Goal: Information Seeking & Learning: Find specific fact

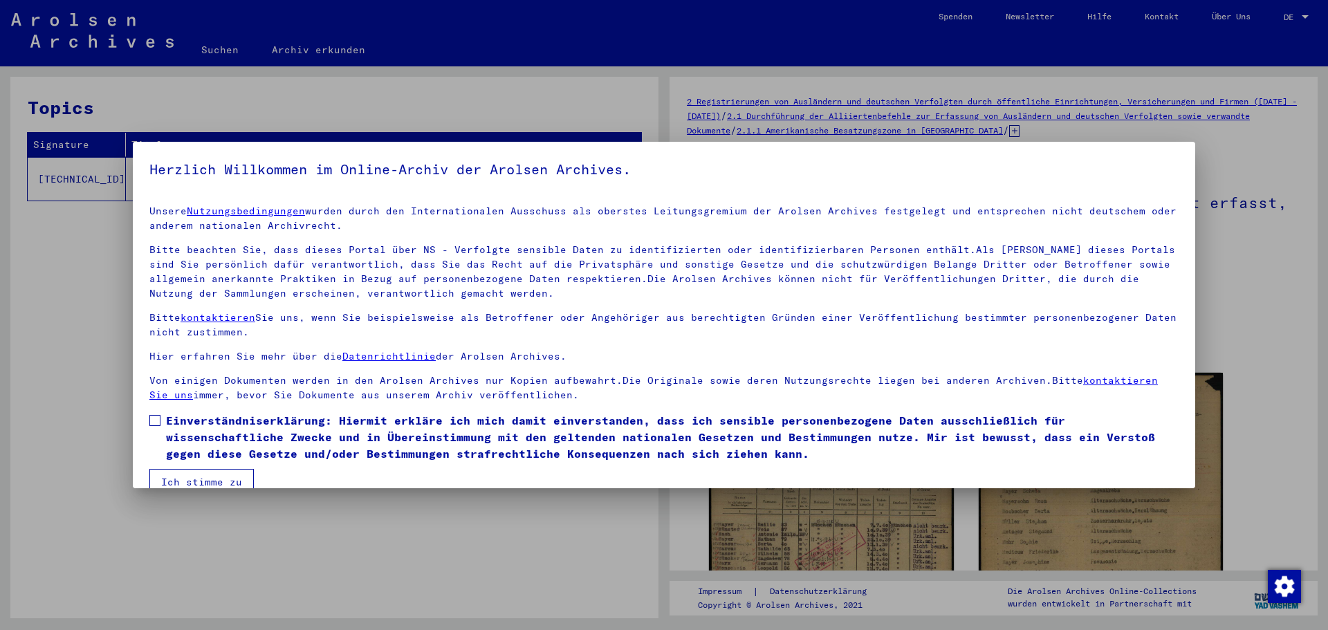
drag, startPoint x: 153, startPoint y: 414, endPoint x: 168, endPoint y: 464, distance: 52.1
click at [153, 415] on span at bounding box center [154, 420] width 11 height 11
click at [177, 473] on button "Ich stimme zu" at bounding box center [201, 482] width 104 height 26
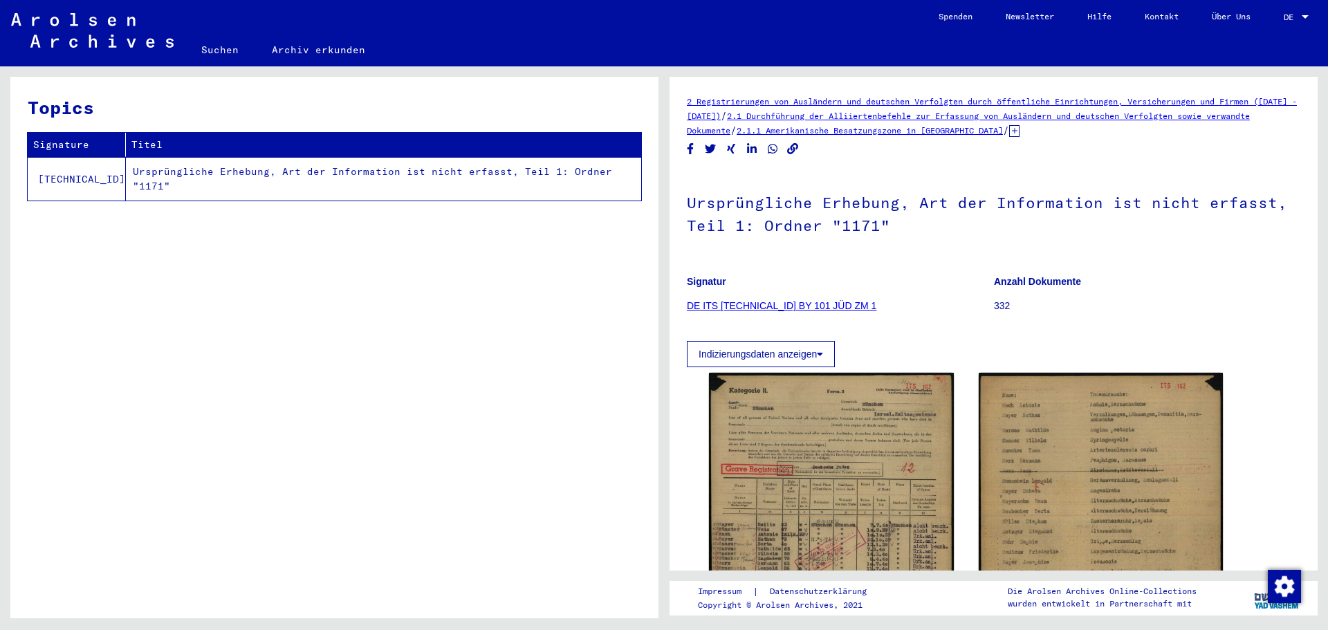
click at [213, 66] on mat-sidenav-content "Suchen Archiv erkunden Detailfragen/-infos zu den Dokumenten? Stelle hier einen…" at bounding box center [664, 315] width 1328 height 630
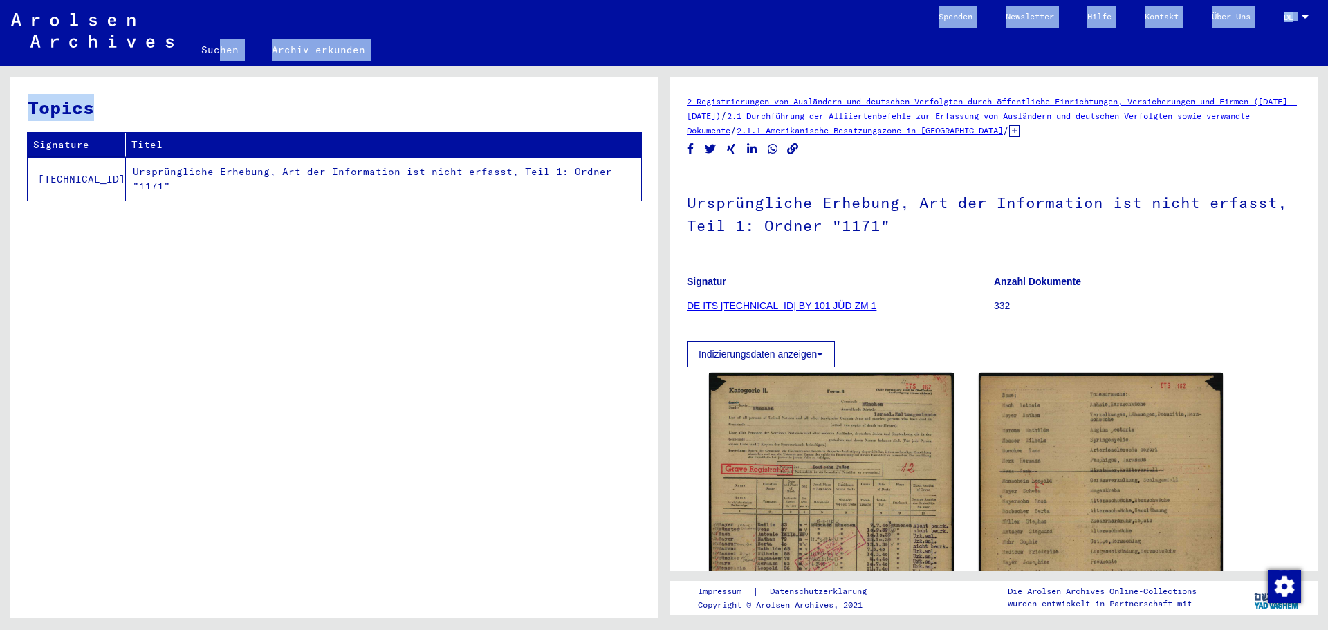
click at [215, 53] on link "Suchen" at bounding box center [220, 49] width 71 height 33
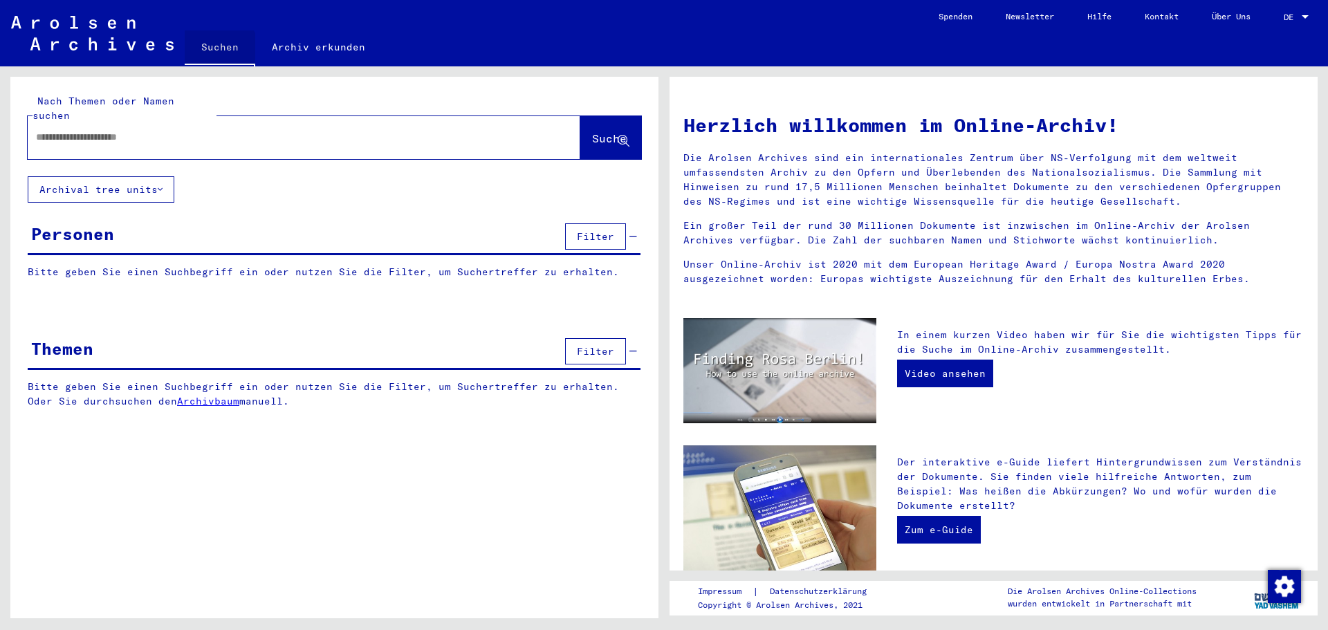
click at [202, 132] on div at bounding box center [283, 137] width 511 height 31
click at [1301, 24] on div "DE DE" at bounding box center [1298, 14] width 28 height 24
click at [1285, 28] on span "English" at bounding box center [1270, 24] width 34 height 10
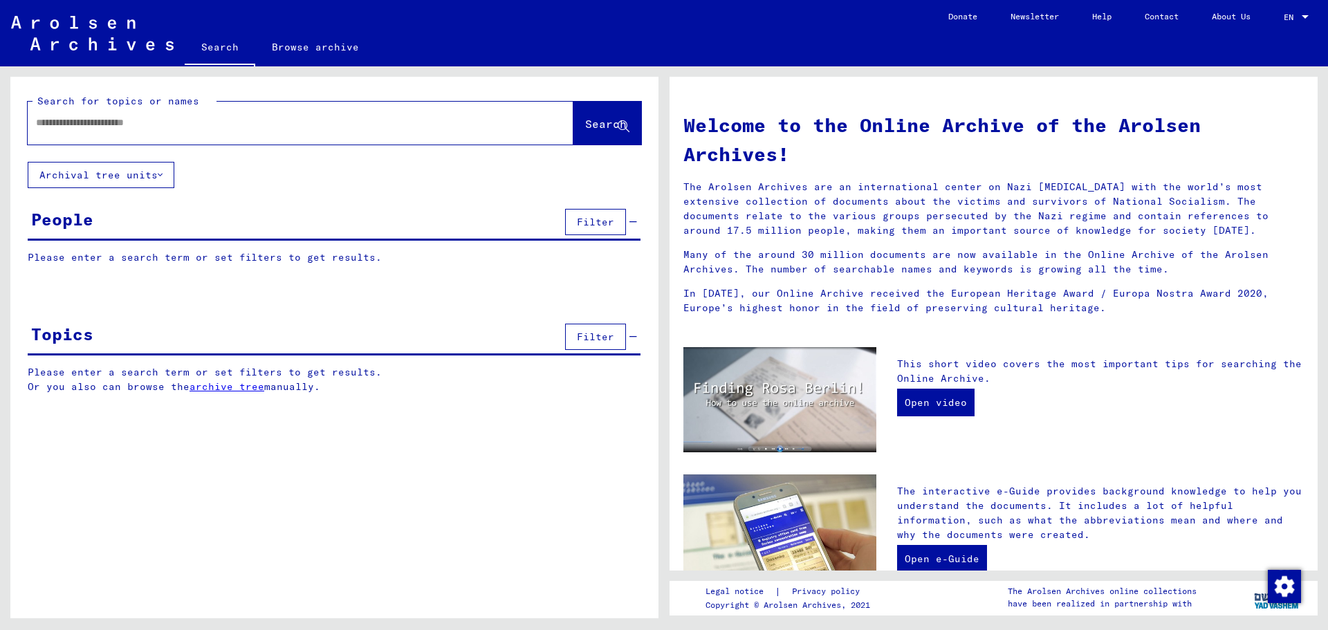
click at [201, 120] on input "text" at bounding box center [284, 123] width 496 height 15
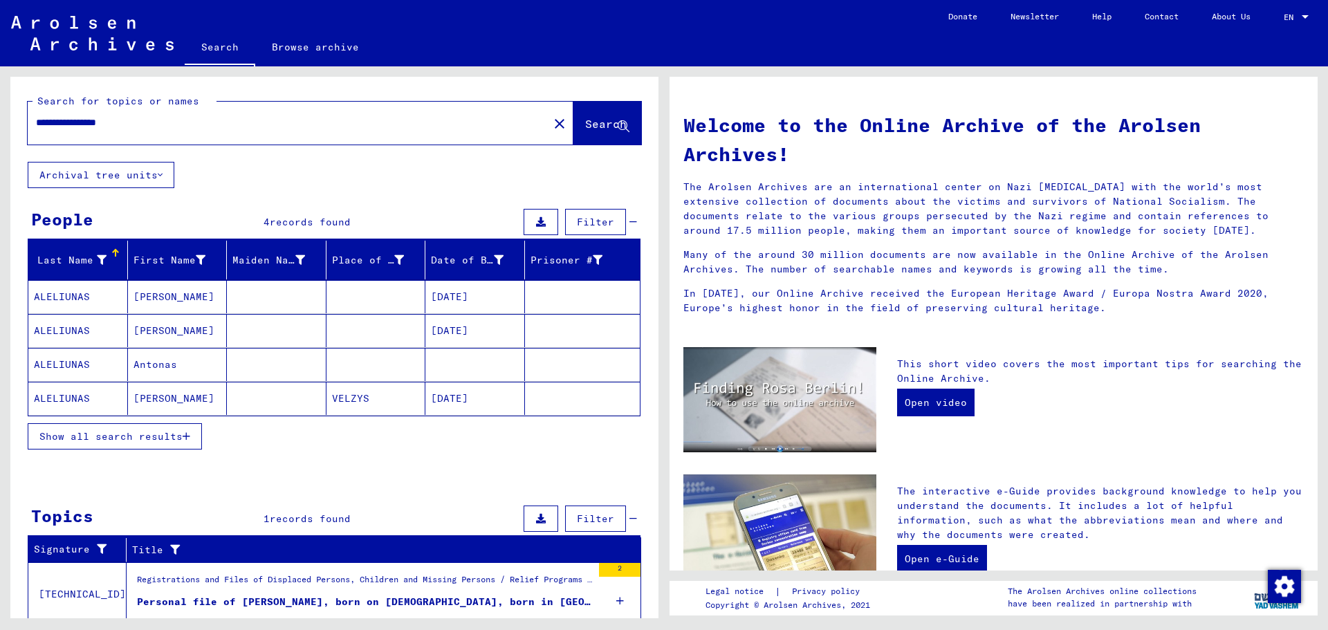
click at [73, 288] on mat-cell "ALELIUNAS" at bounding box center [78, 296] width 100 height 33
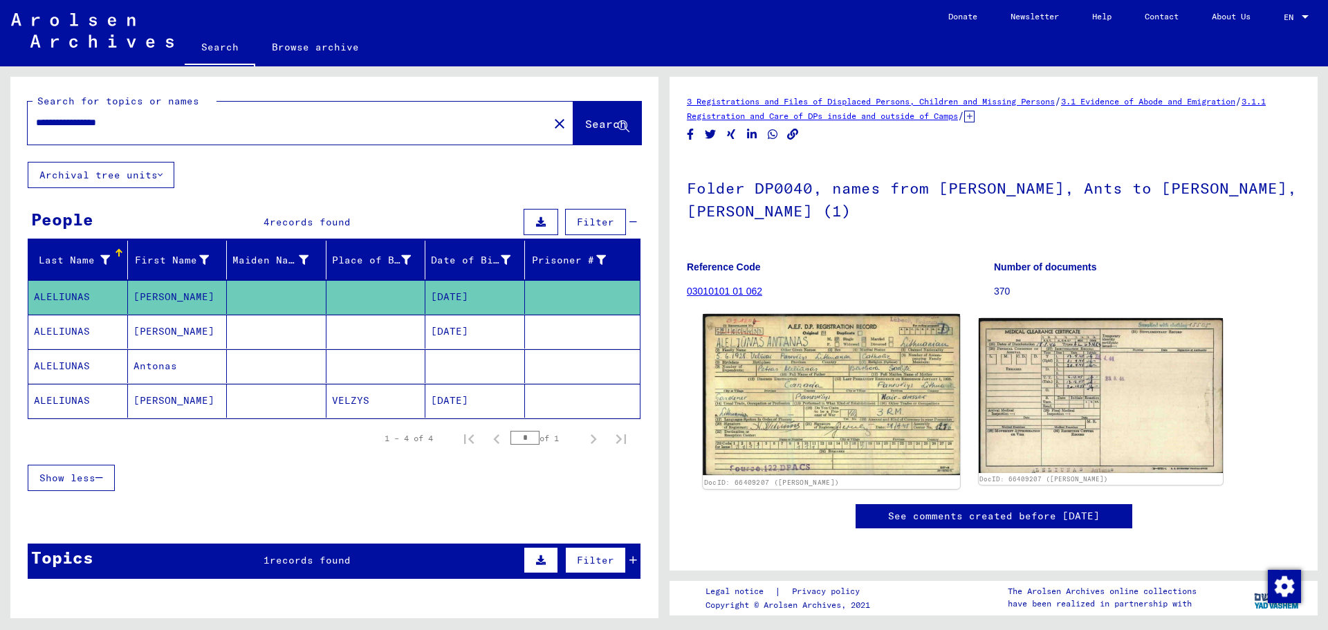
click at [897, 376] on img at bounding box center [831, 395] width 257 height 162
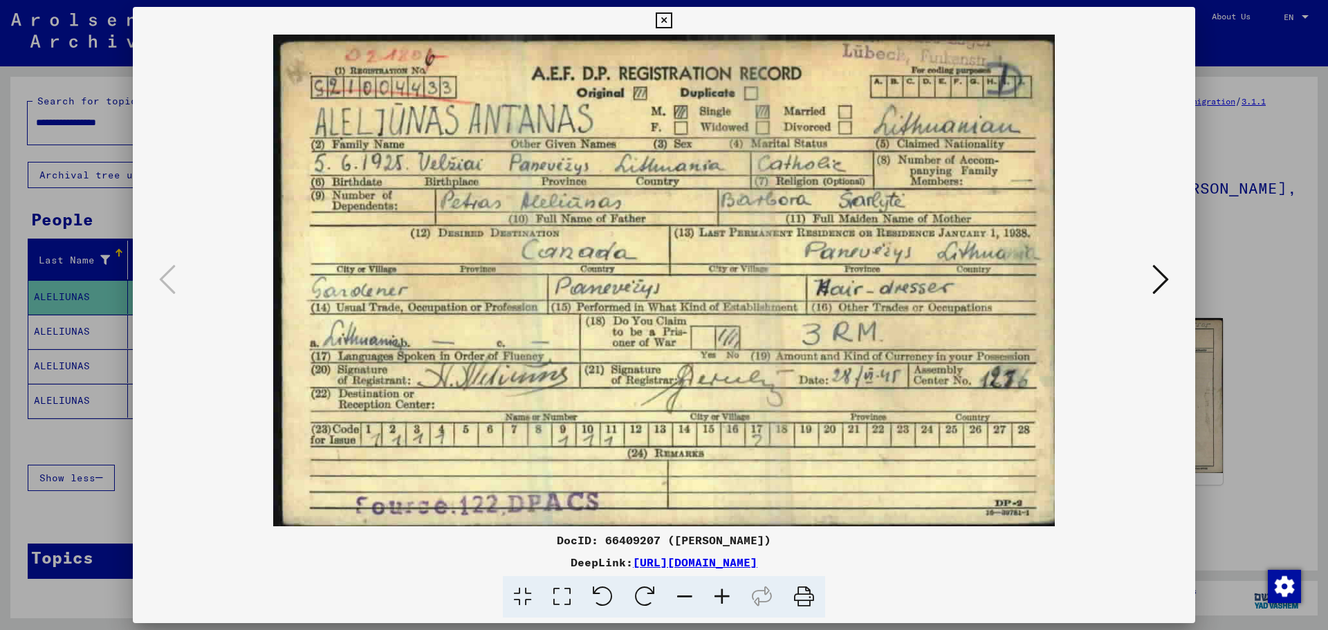
drag, startPoint x: 1240, startPoint y: 266, endPoint x: 1135, endPoint y: 286, distance: 107.6
click at [1241, 266] on div at bounding box center [664, 315] width 1328 height 630
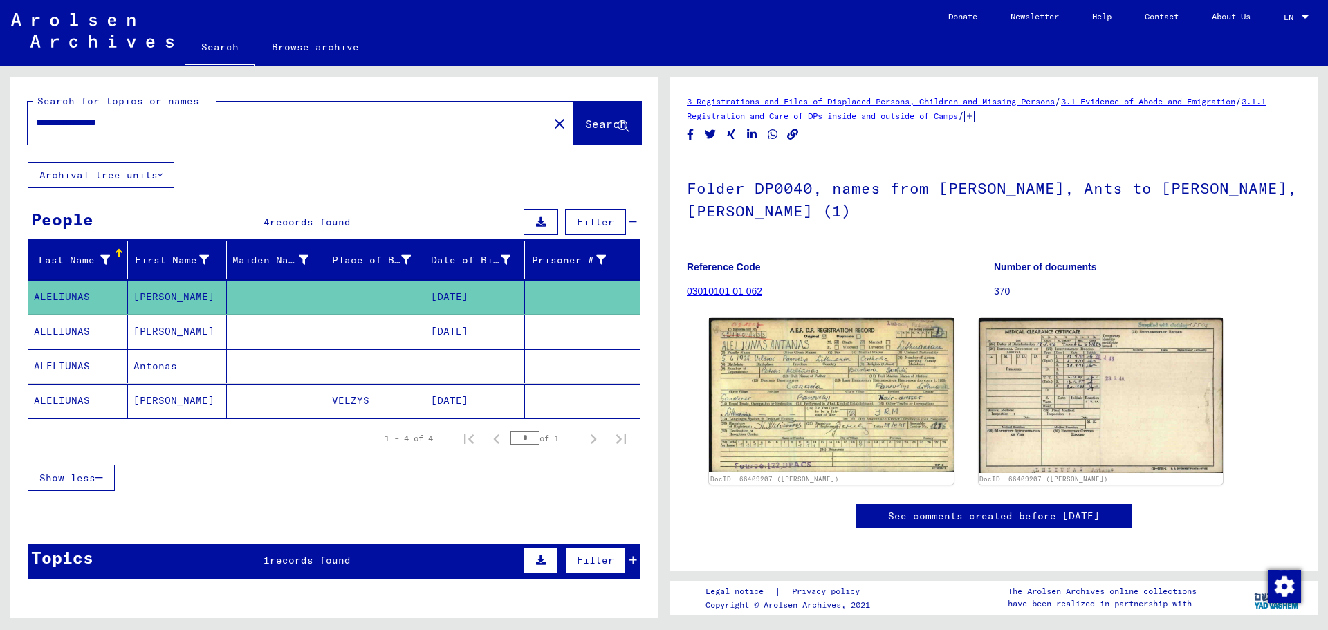
click at [97, 337] on mat-cell "ALELIUNAS" at bounding box center [78, 332] width 100 height 34
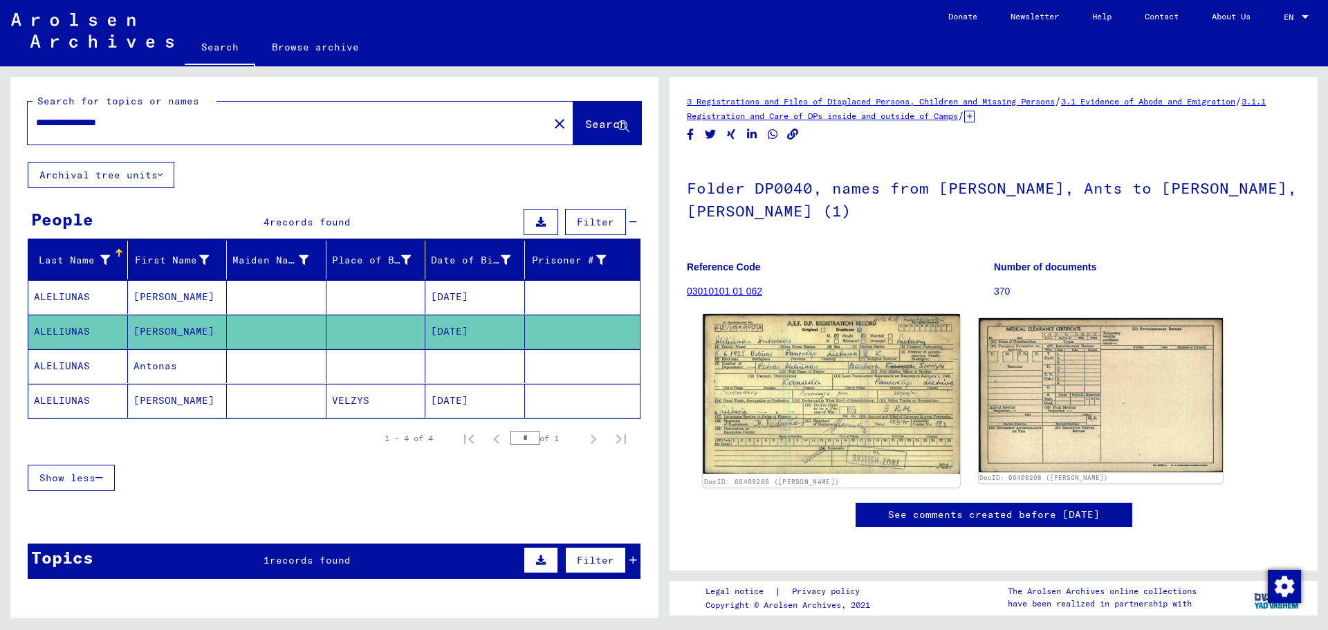
click at [863, 388] on img at bounding box center [831, 394] width 257 height 160
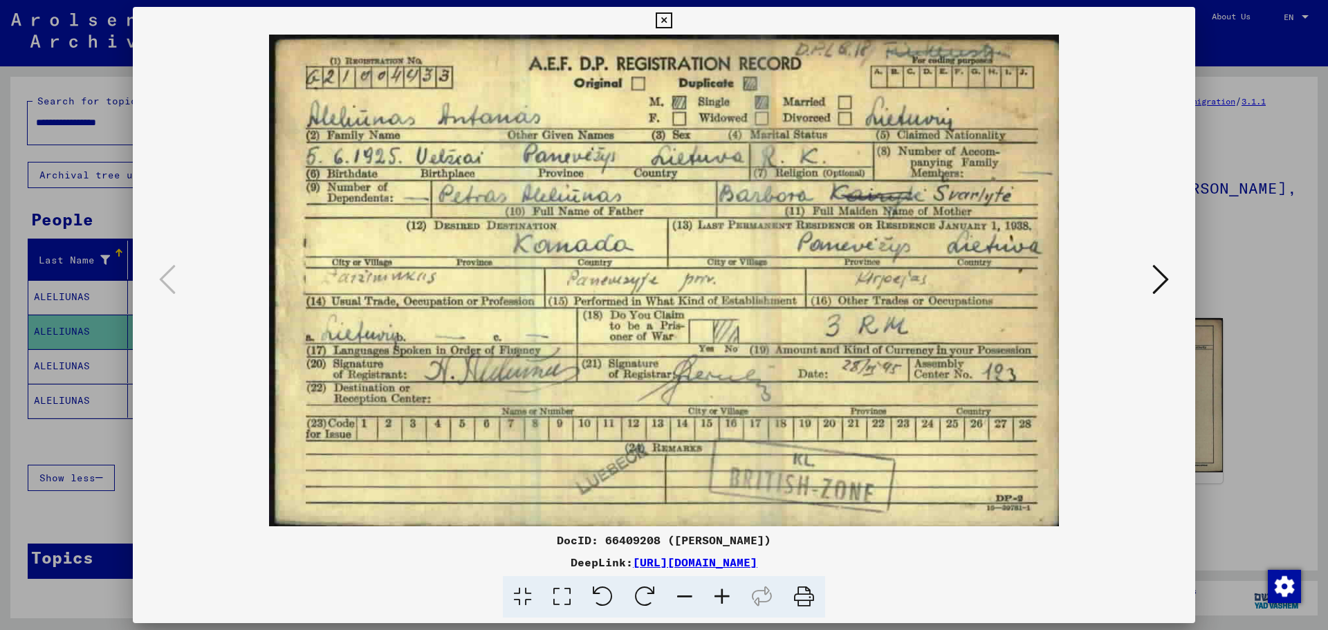
click at [1264, 244] on div at bounding box center [664, 315] width 1328 height 630
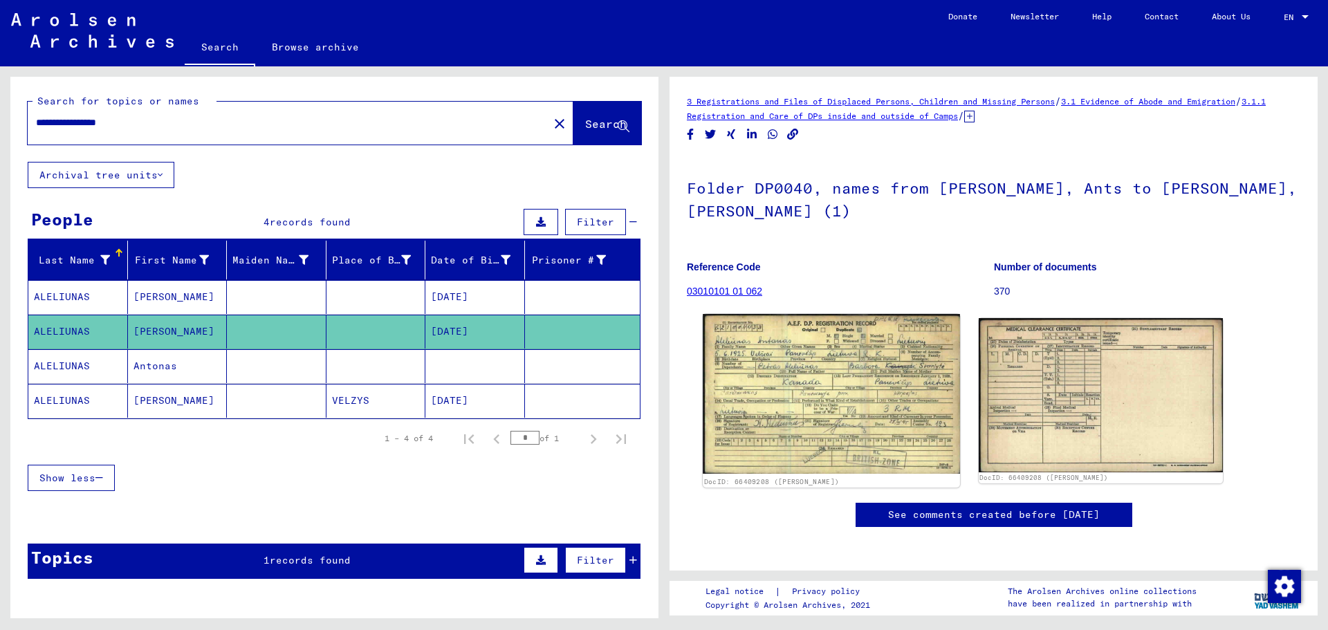
click at [915, 375] on img at bounding box center [831, 394] width 257 height 160
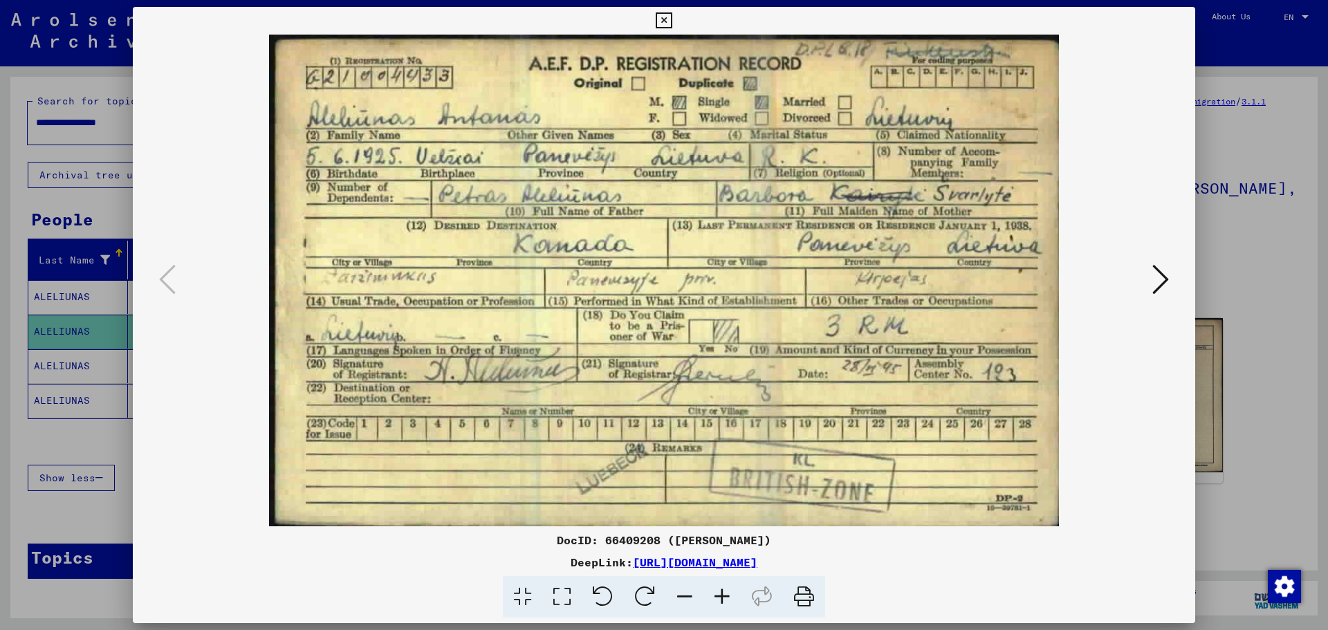
drag, startPoint x: 1278, startPoint y: 253, endPoint x: 758, endPoint y: 292, distance: 521.7
click at [1278, 253] on div at bounding box center [664, 315] width 1328 height 630
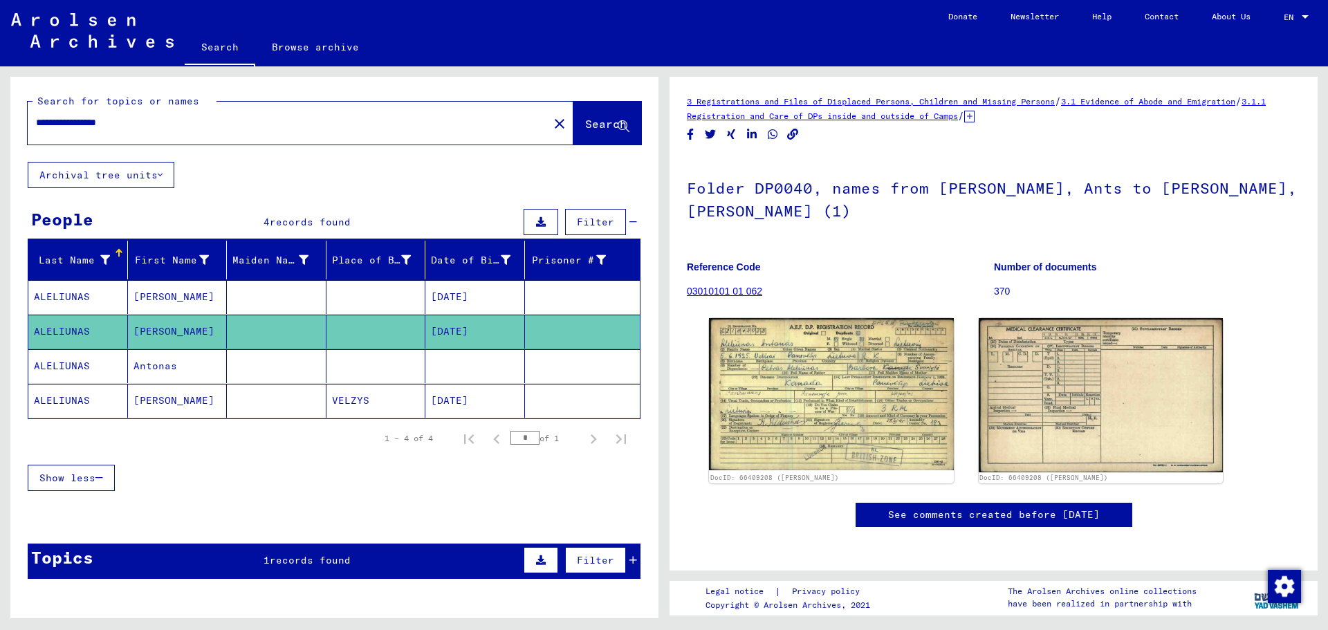
click at [66, 367] on mat-cell "ALELIUNAS" at bounding box center [78, 366] width 100 height 34
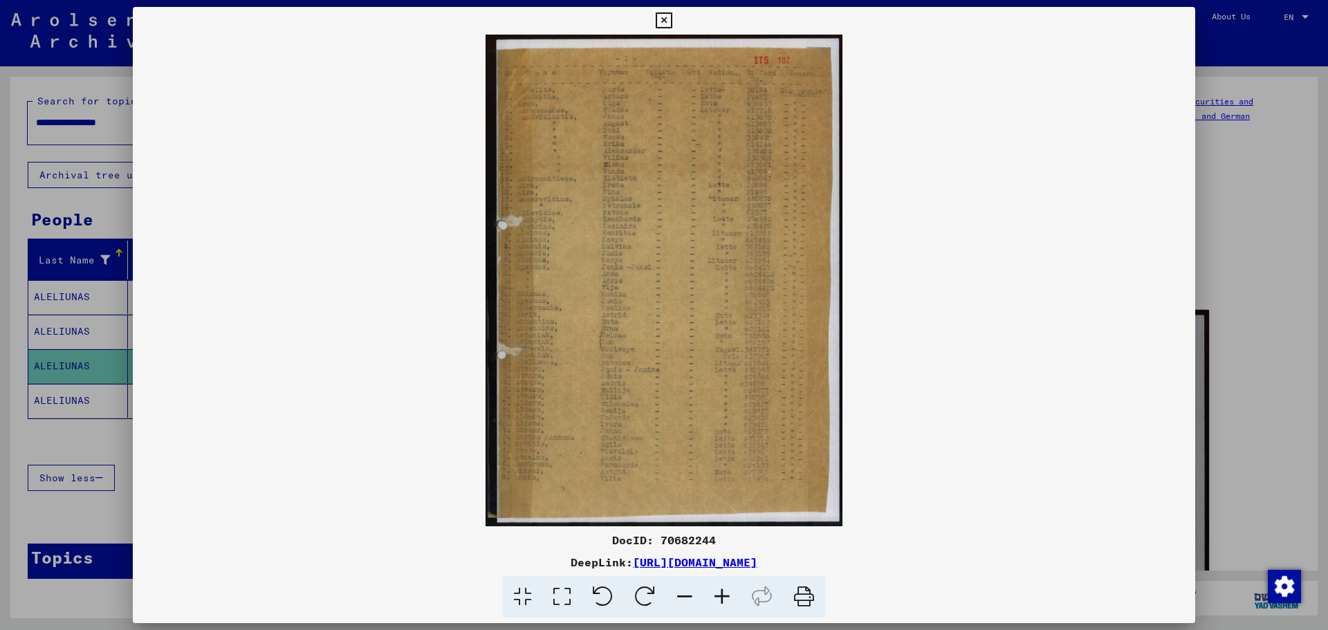
click at [1240, 321] on div at bounding box center [664, 315] width 1328 height 630
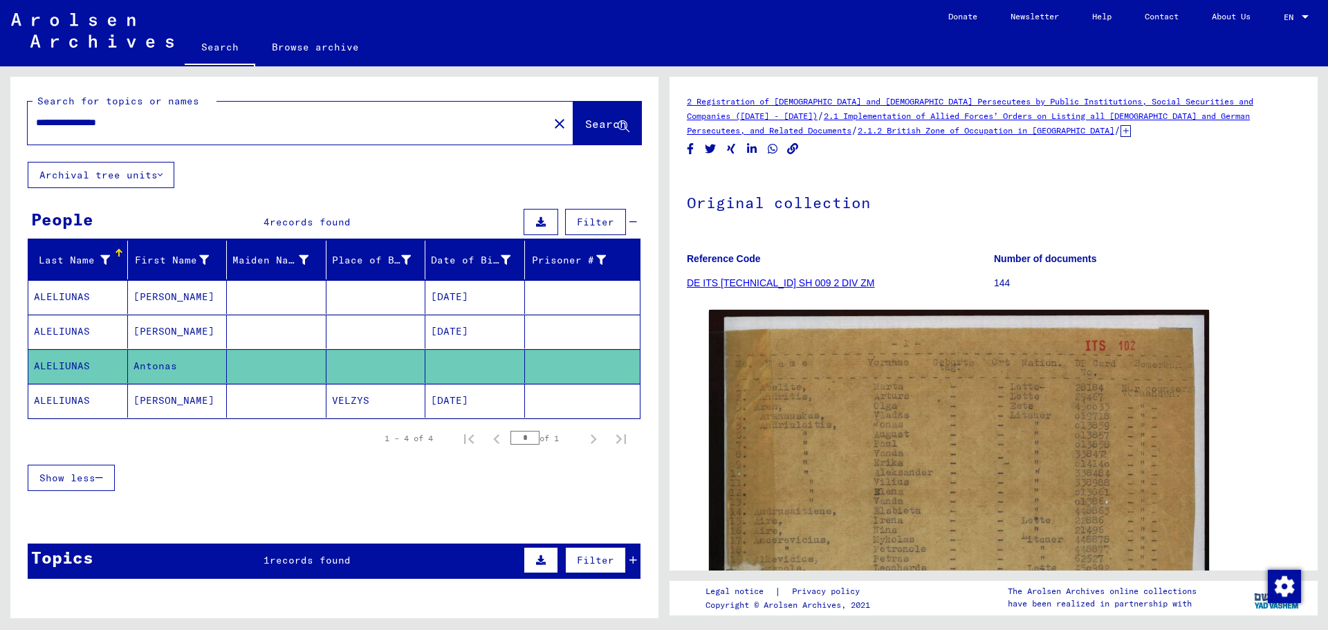
click at [81, 398] on mat-cell "ALELIUNAS" at bounding box center [78, 401] width 100 height 34
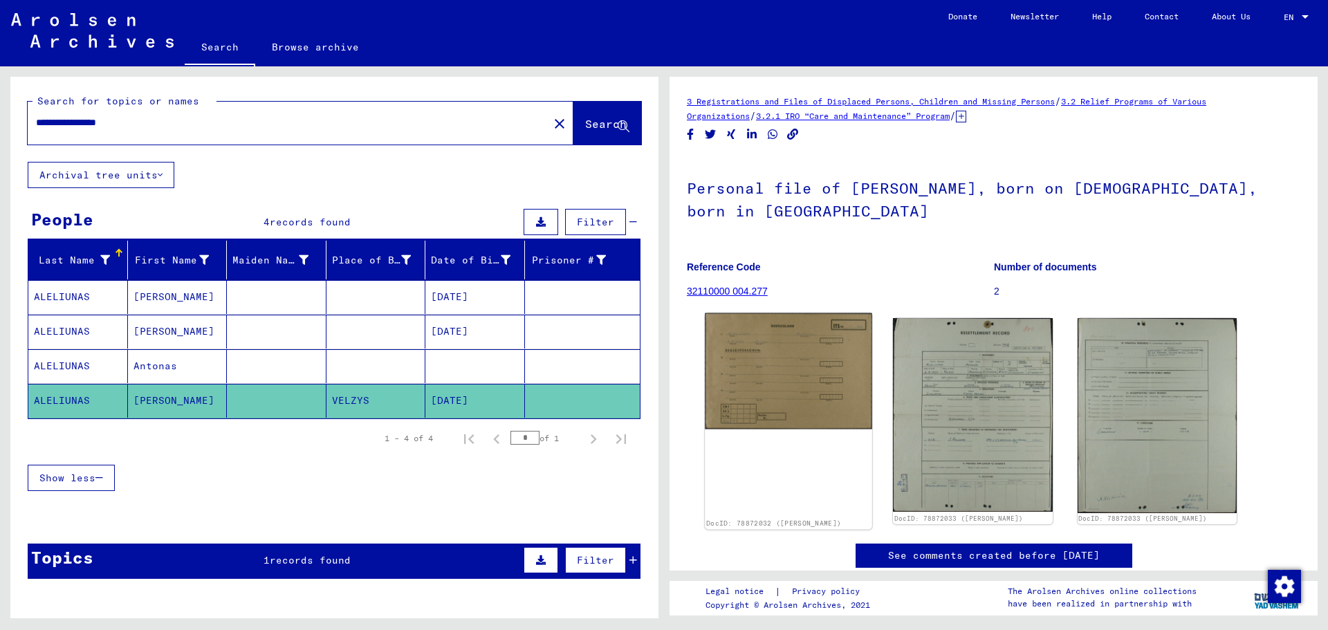
click at [782, 374] on img at bounding box center [788, 371] width 167 height 116
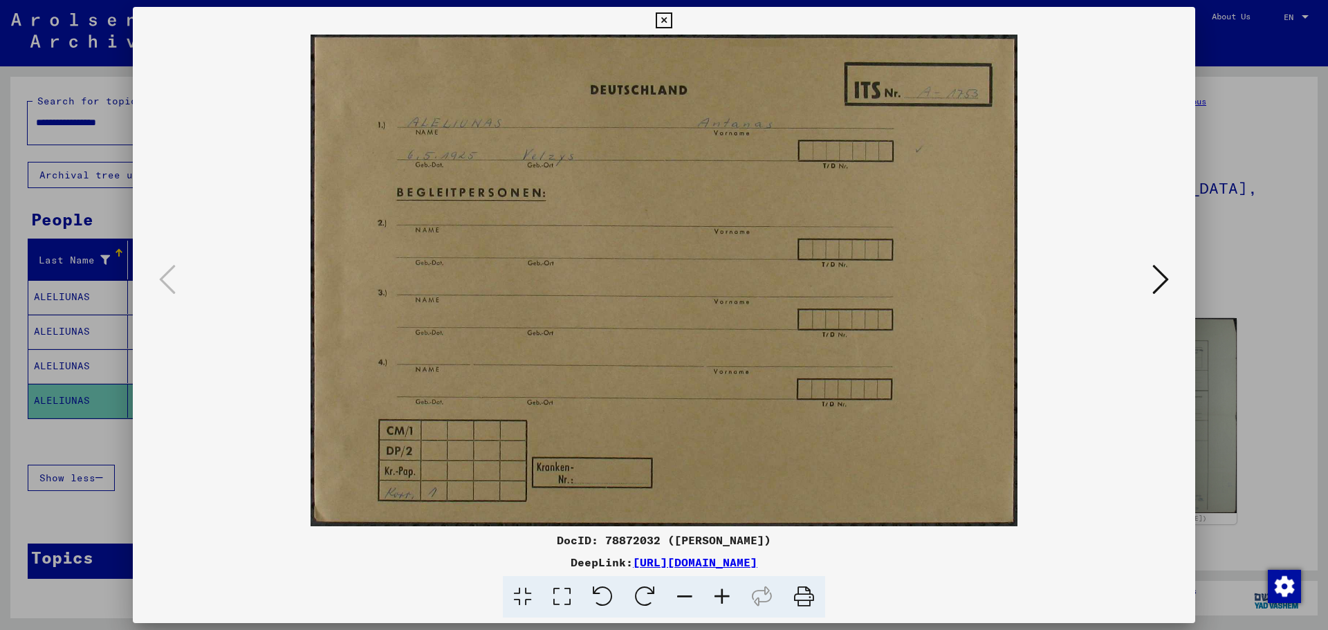
click at [1242, 188] on div at bounding box center [664, 315] width 1328 height 630
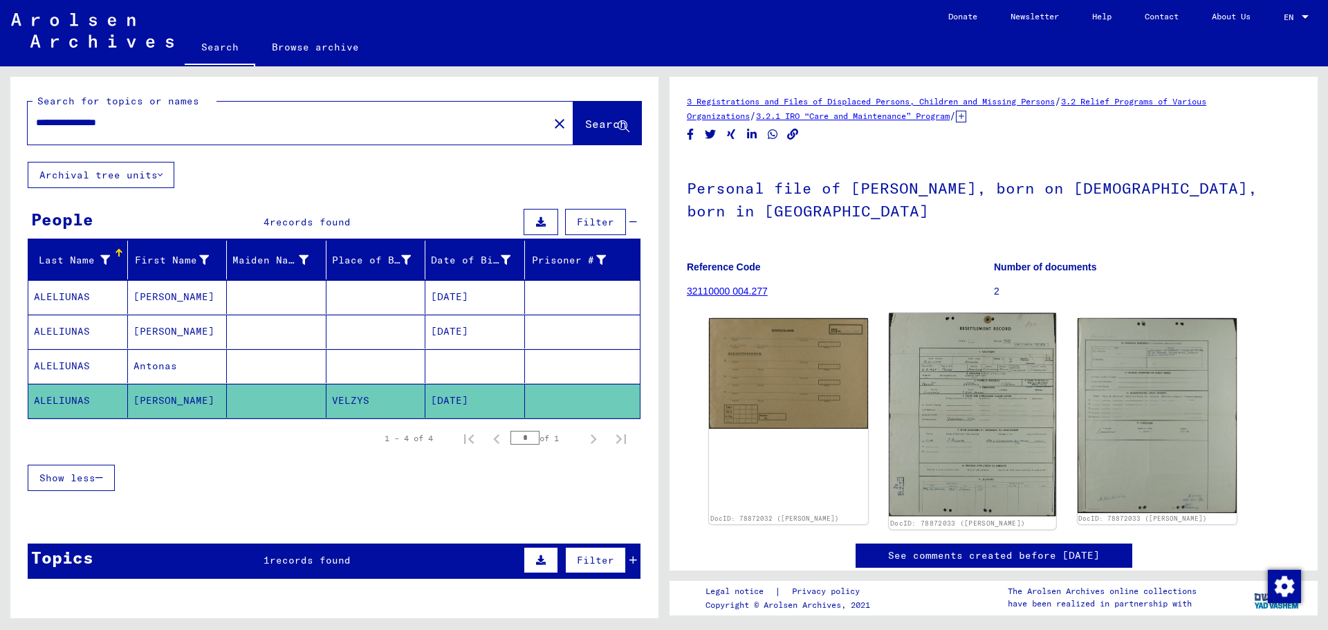
click at [965, 395] on img at bounding box center [973, 414] width 167 height 203
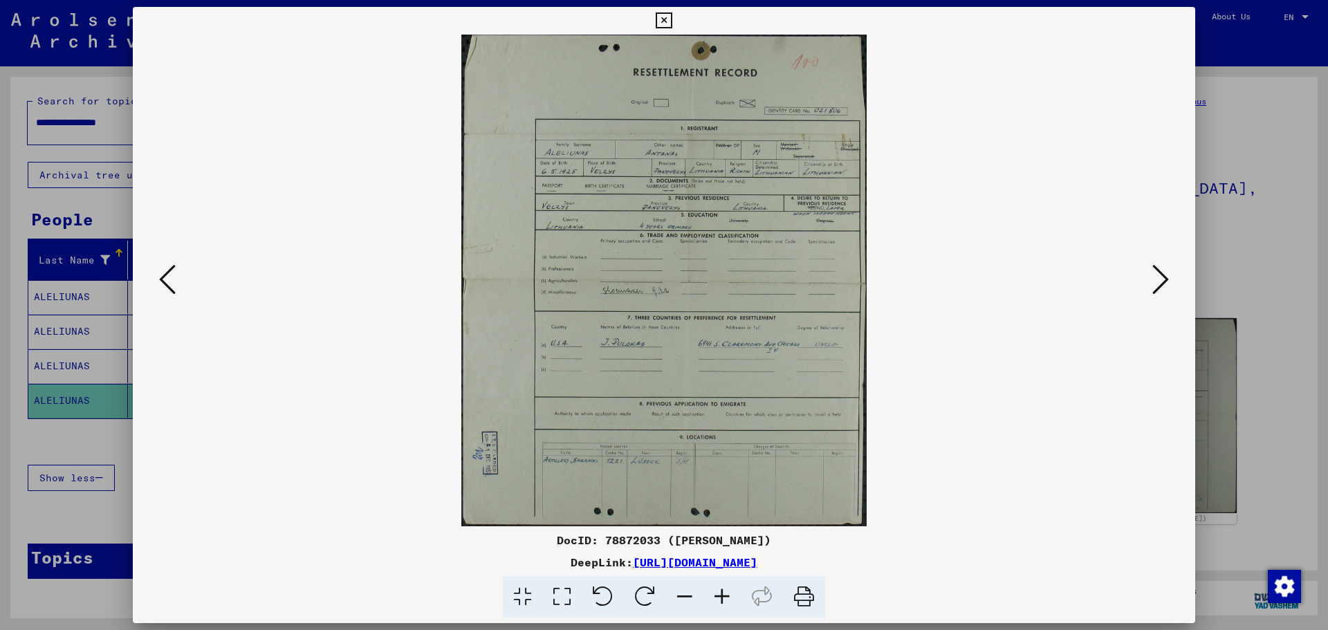
click at [1314, 246] on div at bounding box center [664, 315] width 1328 height 630
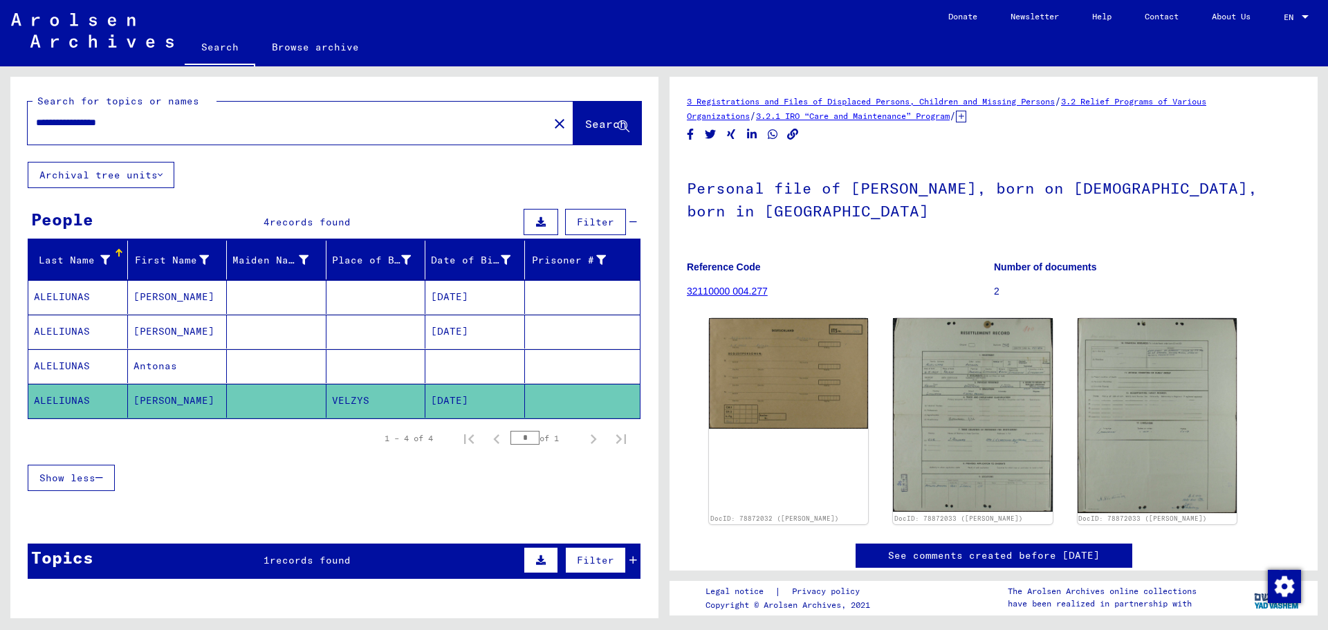
drag, startPoint x: 104, startPoint y: 125, endPoint x: -53, endPoint y: 117, distance: 157.3
click at [0, 117] on html "**********" at bounding box center [664, 315] width 1328 height 630
paste input "text"
type input "**********"
click at [596, 129] on span "Search" at bounding box center [606, 124] width 42 height 14
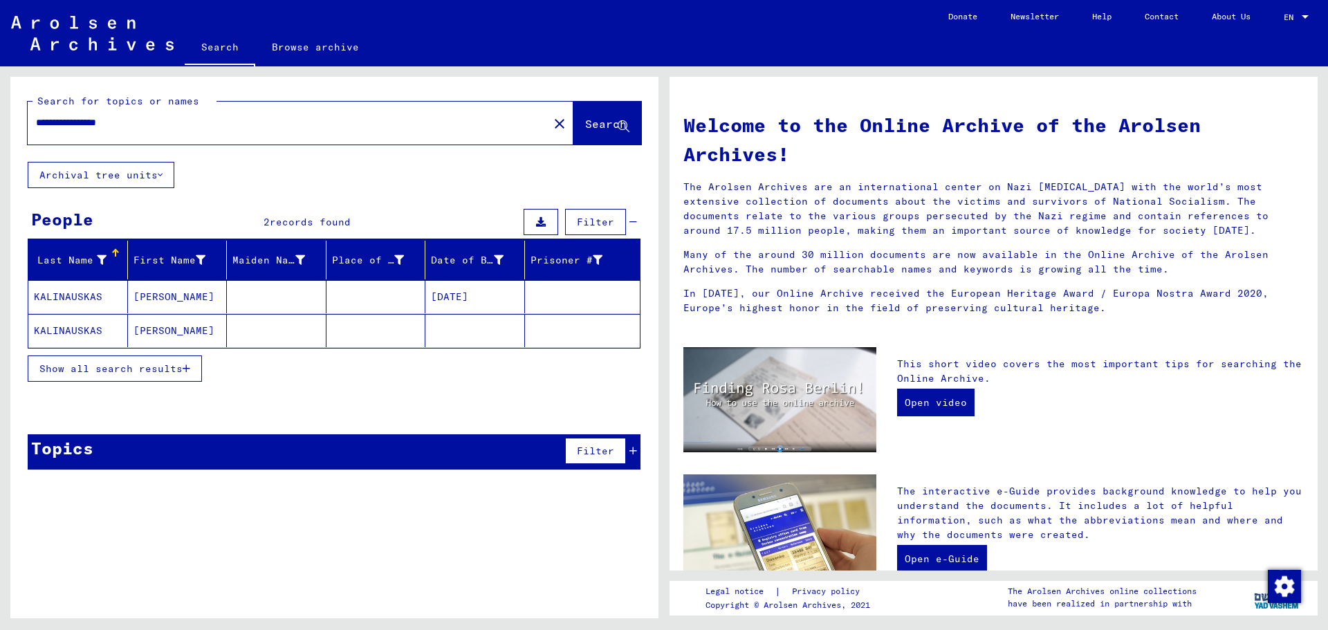
click at [90, 294] on mat-cell "KALINAUSKAS" at bounding box center [78, 296] width 100 height 33
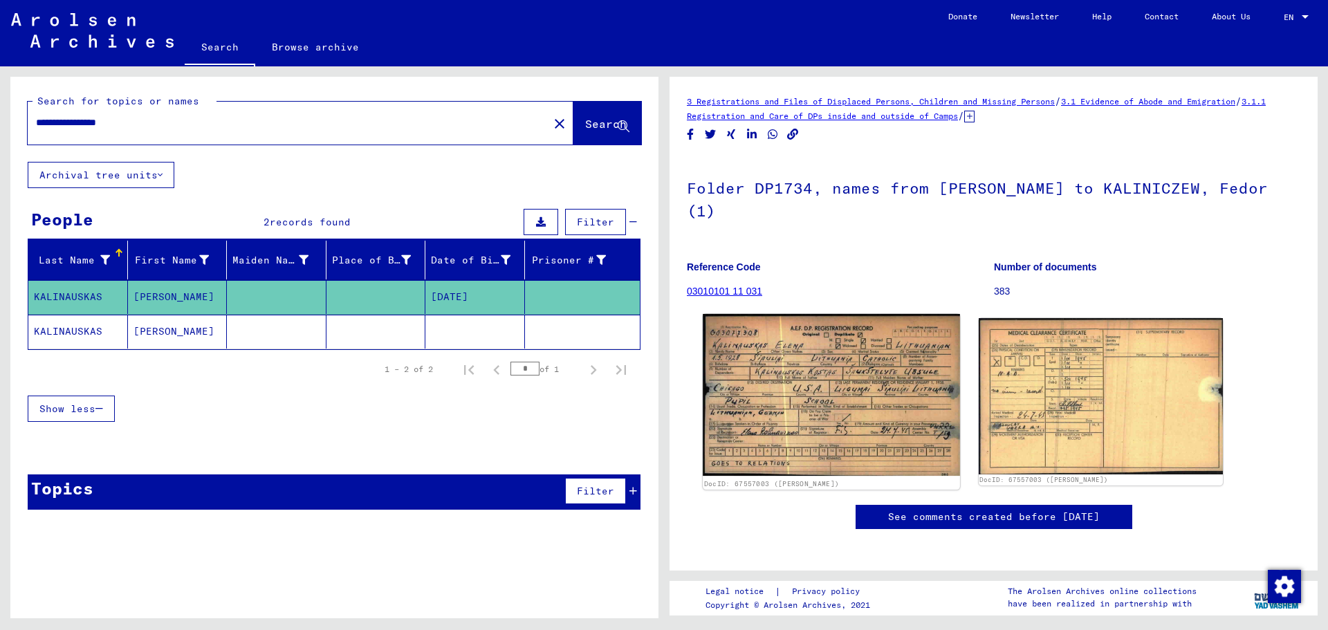
click at [822, 348] on img at bounding box center [831, 395] width 257 height 162
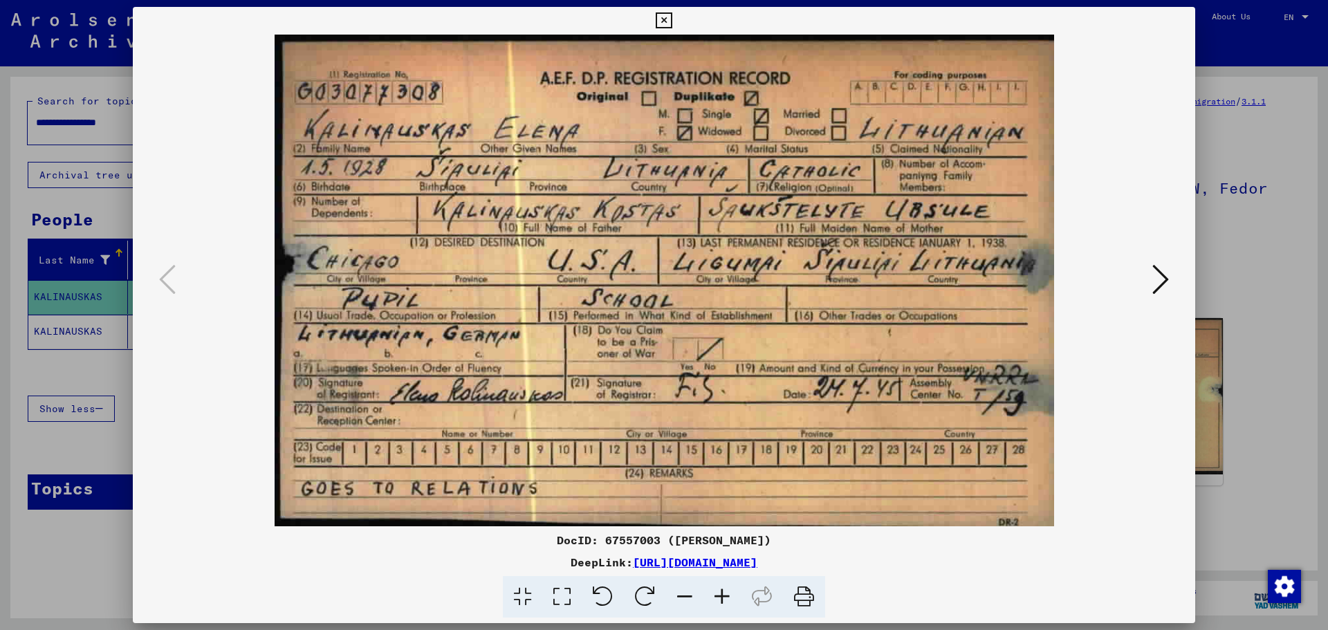
click at [1152, 327] on div at bounding box center [664, 281] width 1063 height 492
click at [1155, 283] on icon at bounding box center [1160, 279] width 17 height 33
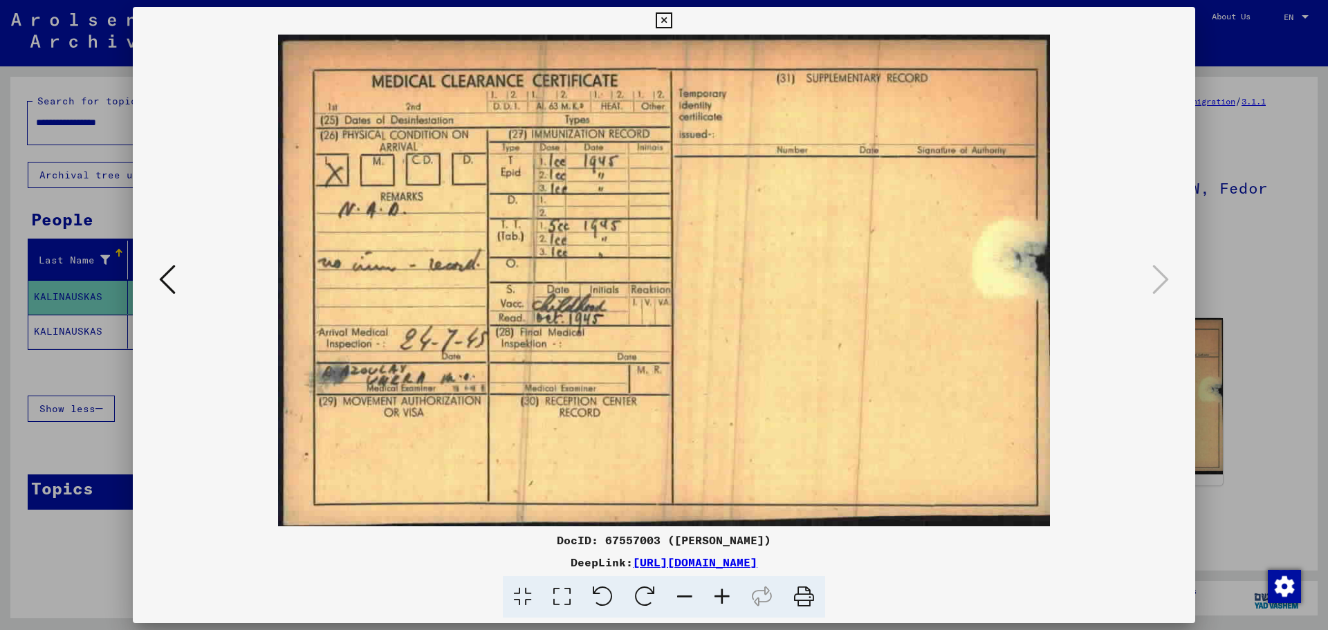
click at [165, 281] on icon at bounding box center [167, 279] width 17 height 33
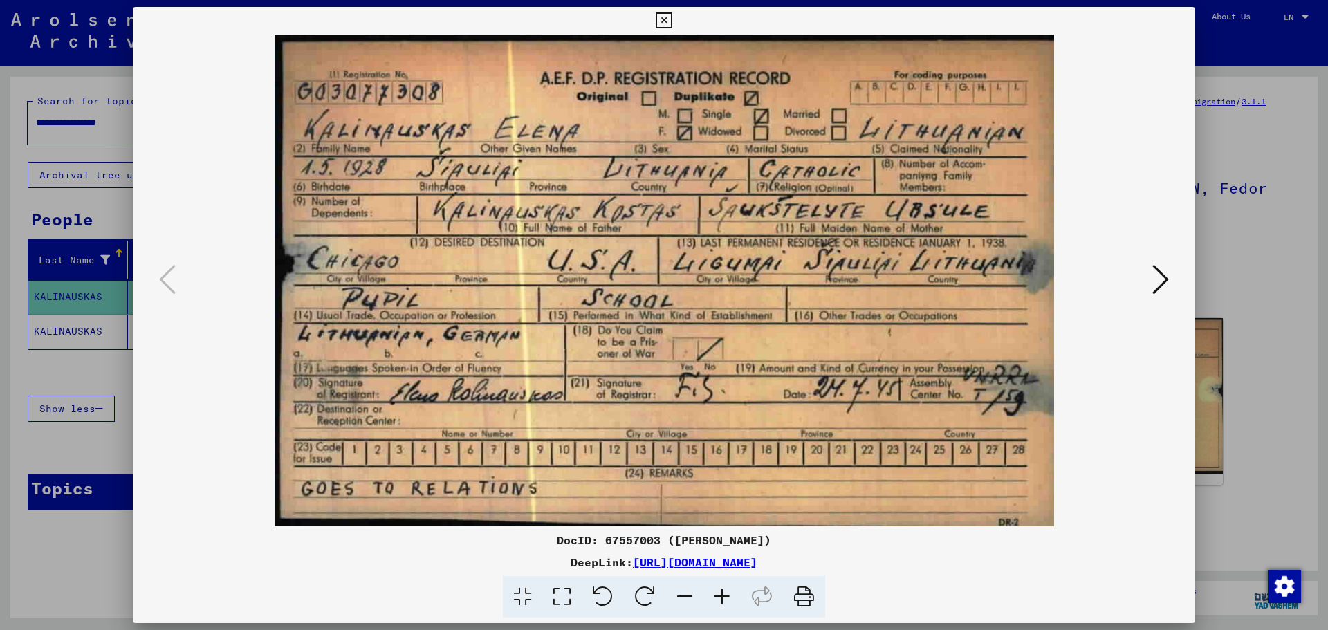
click at [1171, 286] on button at bounding box center [1160, 280] width 25 height 39
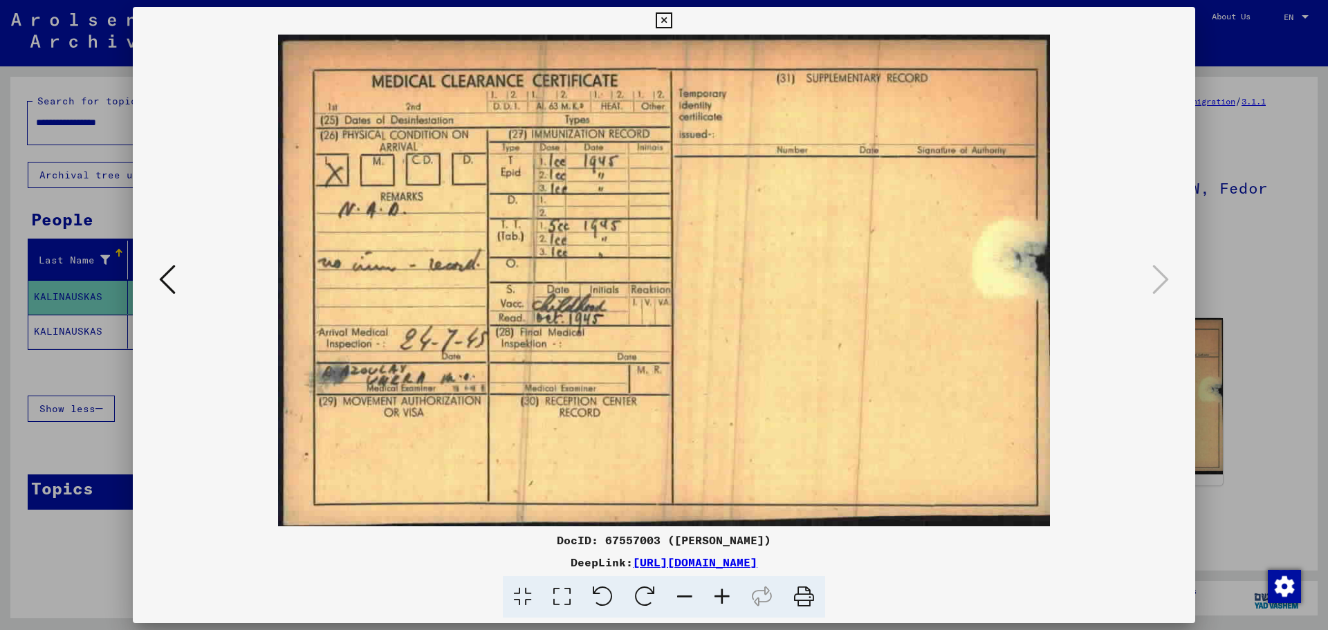
click at [164, 279] on icon at bounding box center [167, 279] width 17 height 33
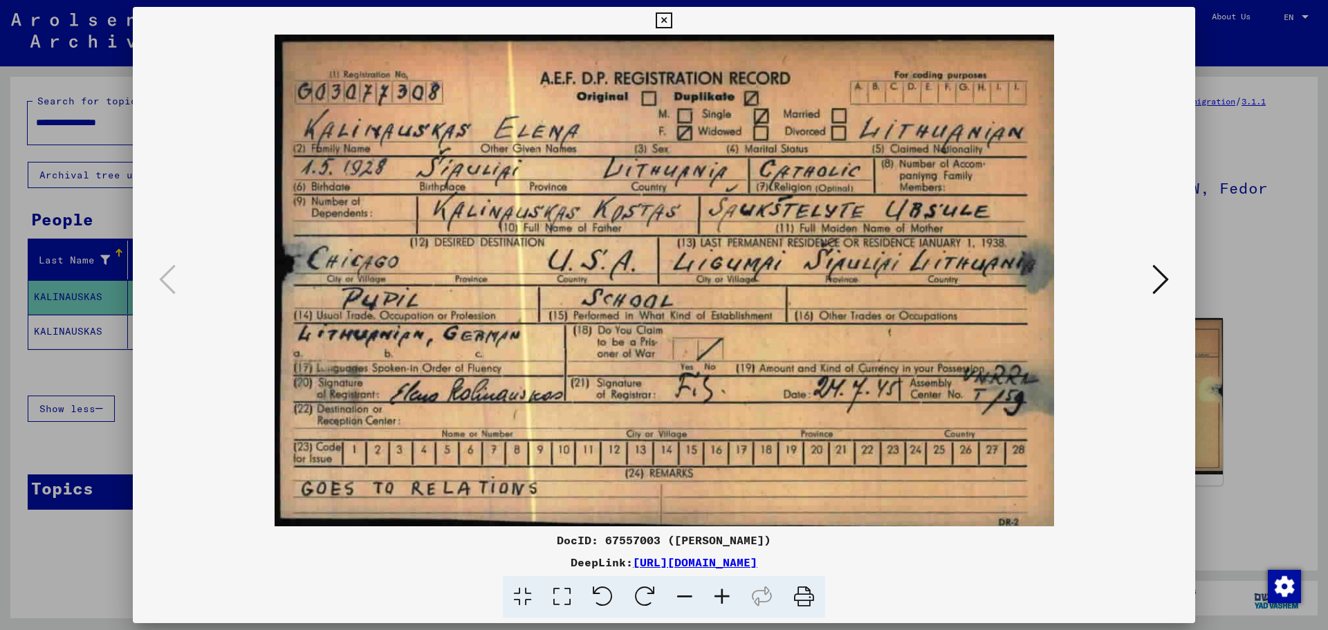
click at [1272, 246] on div at bounding box center [664, 315] width 1328 height 630
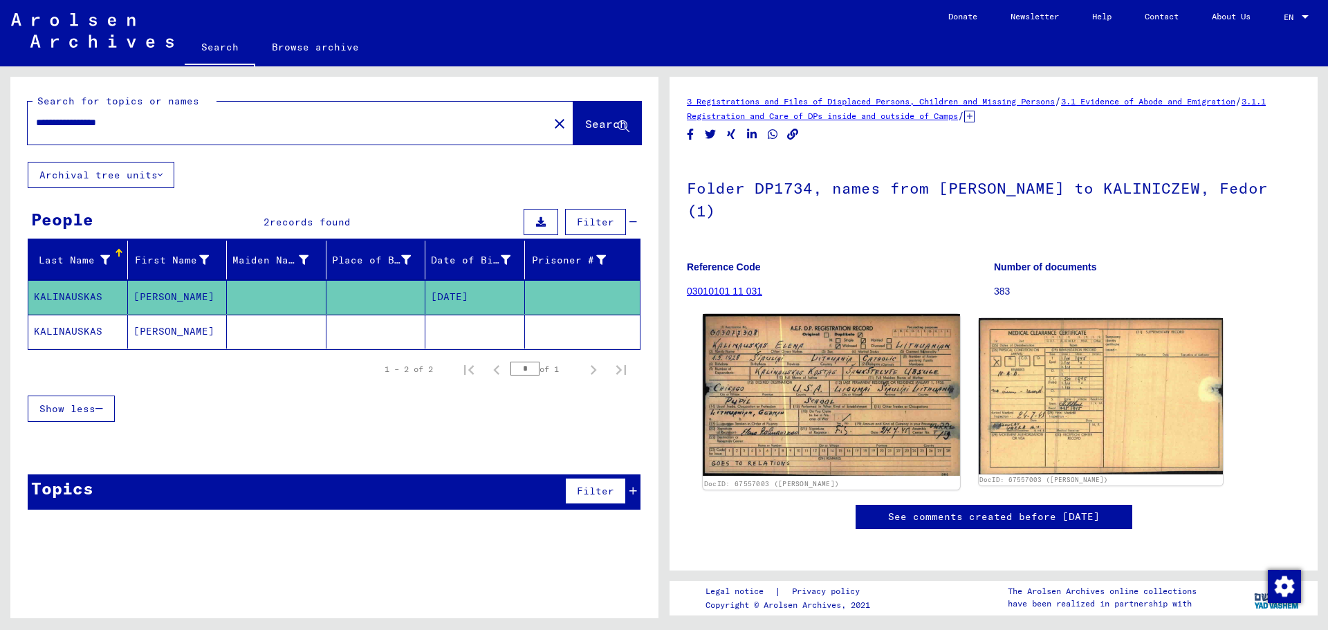
click at [831, 453] on img at bounding box center [831, 395] width 257 height 162
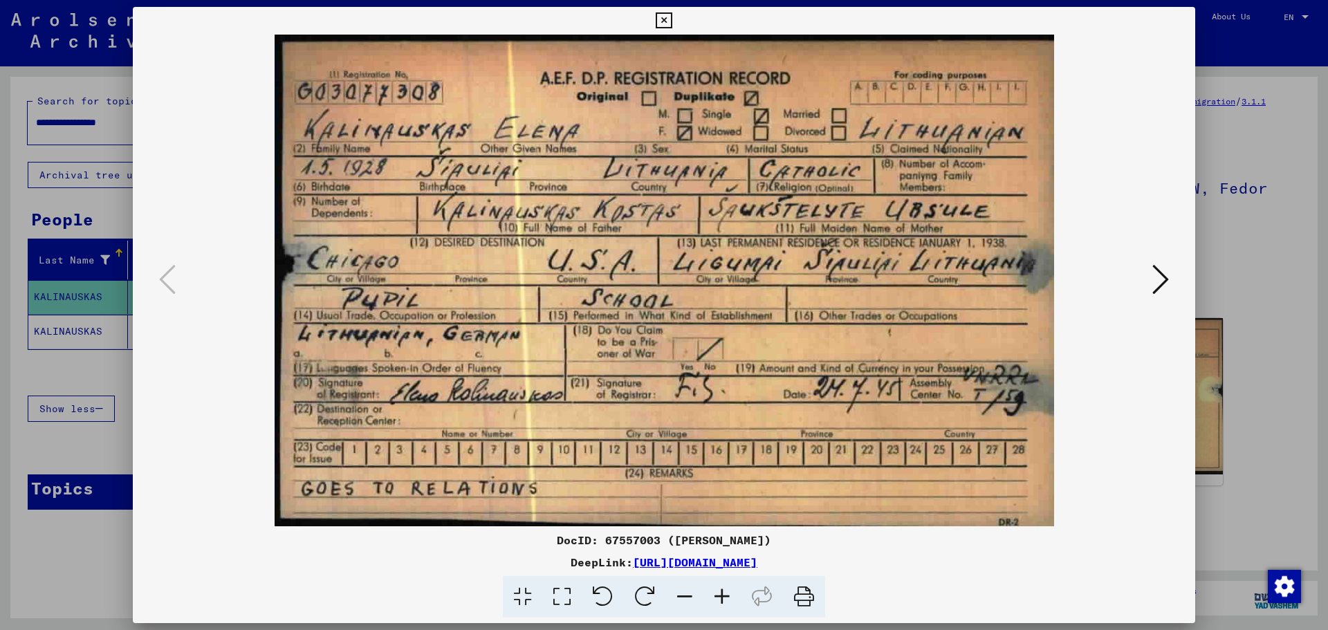
click at [89, 564] on div at bounding box center [664, 315] width 1328 height 630
